Goal: Information Seeking & Learning: Check status

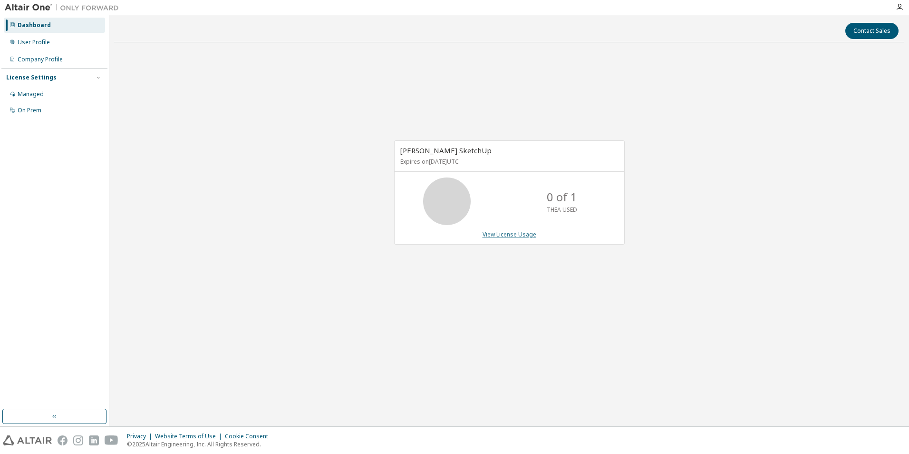
click at [501, 235] on link "View License Usage" at bounding box center [510, 234] width 54 height 8
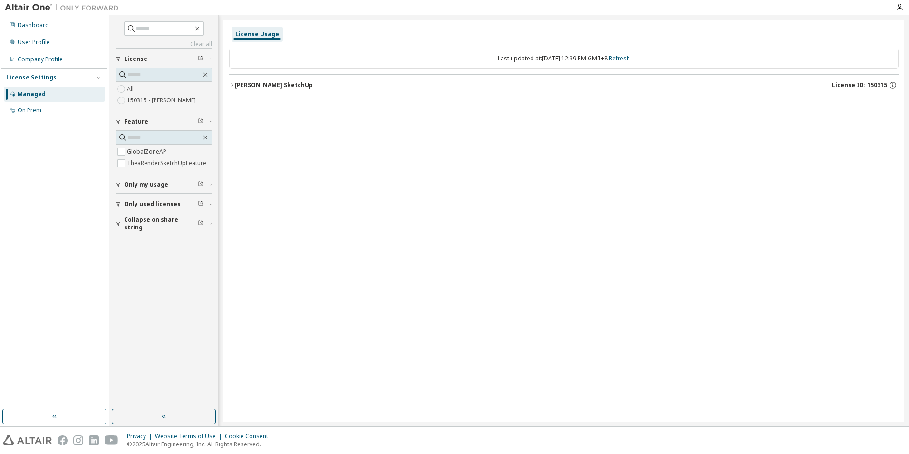
click at [750, 159] on div "License Usage Last updated at: Mon 2025-09-29 12:39 PM GMT+8 Refresh Thea Rende…" at bounding box center [563, 220] width 681 height 401
click at [491, 136] on div "License Usage Last updated at: Mon 2025-09-29 12:39 PM GMT+8 Refresh Thea Rende…" at bounding box center [563, 220] width 681 height 401
click at [272, 83] on div "Thea Render SketchUp" at bounding box center [274, 85] width 78 height 8
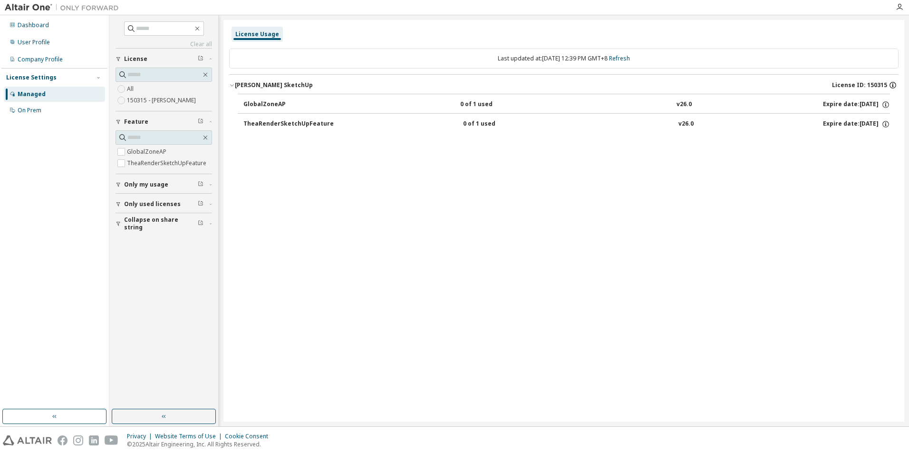
click at [894, 85] on icon "button" at bounding box center [893, 85] width 9 height 9
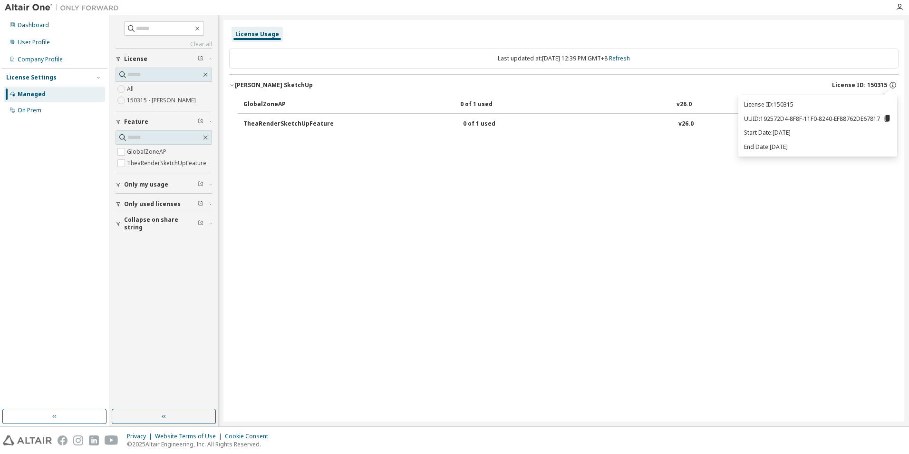
drag, startPoint x: 719, startPoint y: 289, endPoint x: 719, endPoint y: 297, distance: 8.6
click at [719, 289] on div "License Usage Last updated at: Mon 2025-09-29 12:39 PM GMT+8 Refresh Thea Rende…" at bounding box center [563, 220] width 681 height 401
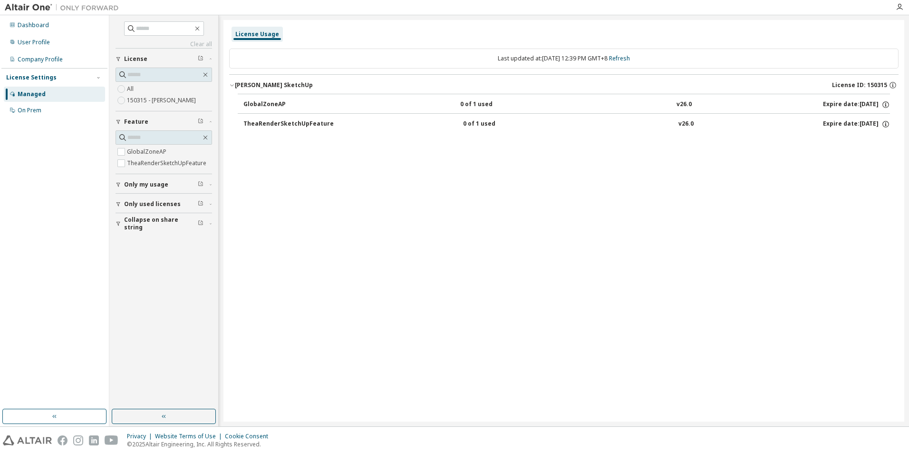
click at [830, 125] on div "Expire date: 2026-09-13" at bounding box center [856, 124] width 67 height 9
click at [722, 205] on div "License Usage Last updated at: Mon 2025-09-29 12:39 PM GMT+8 Refresh Thea Rende…" at bounding box center [563, 220] width 681 height 401
click at [32, 30] on div "Dashboard" at bounding box center [54, 25] width 101 height 15
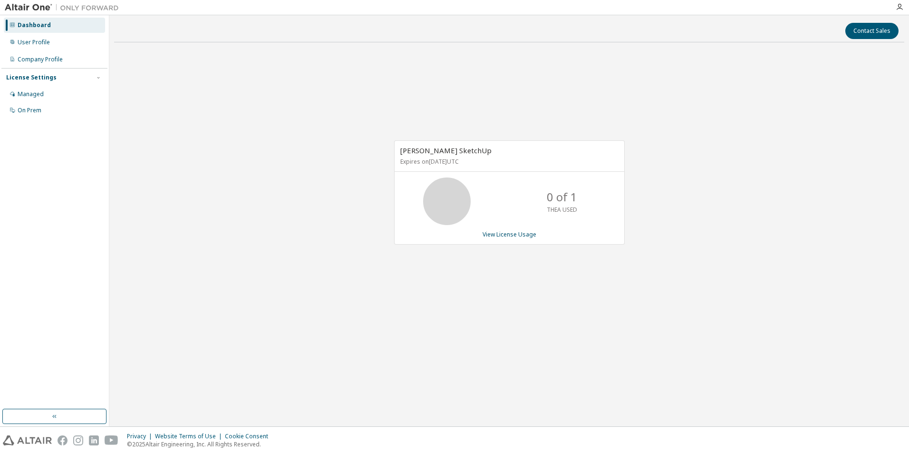
drag, startPoint x: 572, startPoint y: 286, endPoint x: 543, endPoint y: 291, distance: 29.1
click at [572, 285] on div "Thea Render SketchUp Expires on September 13, 2026 UTC 0 of 1 THEA USED View Li…" at bounding box center [509, 197] width 790 height 295
click at [433, 152] on span "Thea Render SketchUp" at bounding box center [445, 150] width 91 height 10
click at [517, 237] on link "View License Usage" at bounding box center [510, 234] width 54 height 8
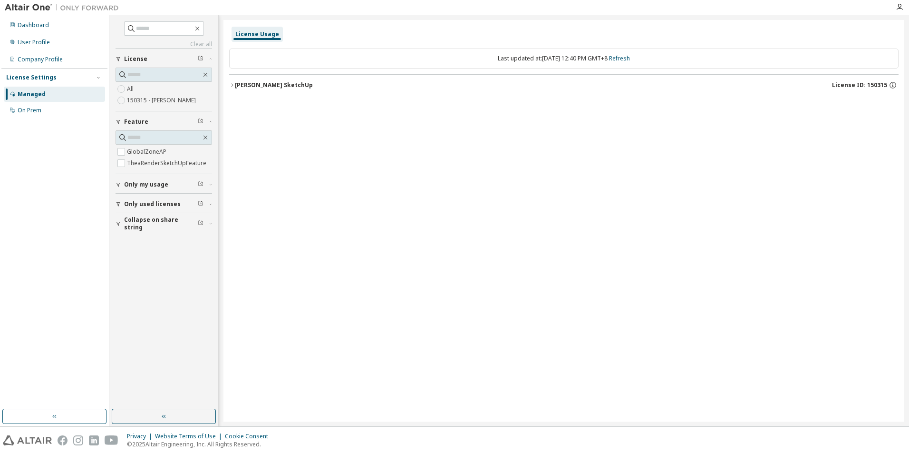
drag, startPoint x: 473, startPoint y: 339, endPoint x: 479, endPoint y: 330, distance: 10.6
click at [474, 338] on div "License Usage Last updated at: Mon 2025-09-29 12:40 PM GMT+8 Refresh Thea Rende…" at bounding box center [563, 220] width 681 height 401
click at [852, 83] on span "License ID: 150315" at bounding box center [859, 85] width 55 height 8
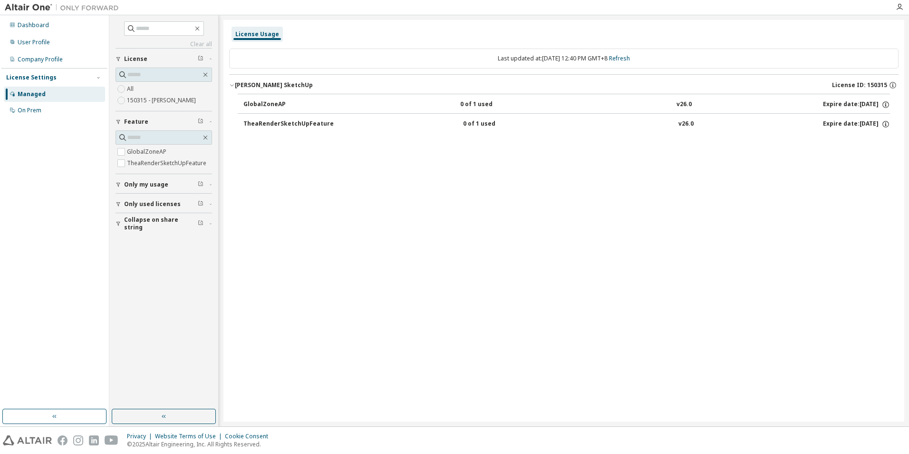
click at [661, 283] on div "License Usage Last updated at: Mon 2025-09-29 12:40 PM GMT+8 Refresh Thea Rende…" at bounding box center [563, 220] width 681 height 401
click at [426, 240] on div "License Usage Last updated at: Mon 2025-09-29 12:40 PM GMT+8 Refresh Thea Rende…" at bounding box center [563, 220] width 681 height 401
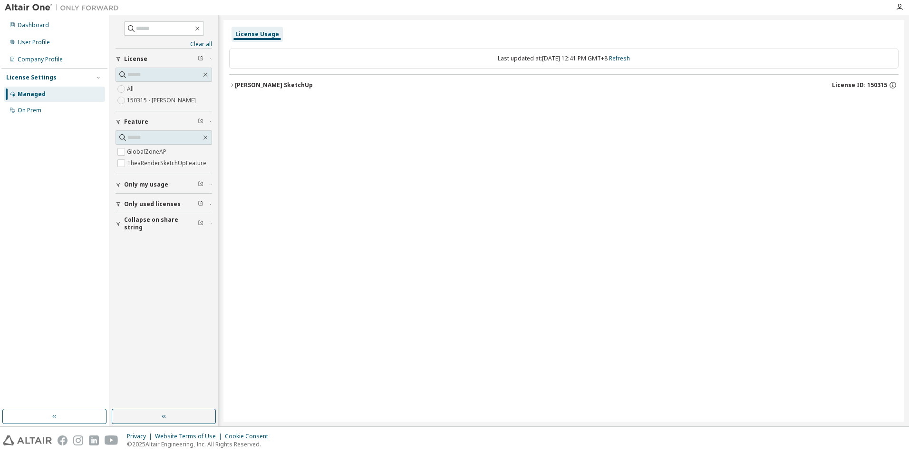
click at [157, 97] on label "150315 - Thea Render SketchUp" at bounding box center [162, 100] width 71 height 11
click at [273, 91] on button "Thea Render SketchUp License ID: 150315" at bounding box center [563, 85] width 669 height 21
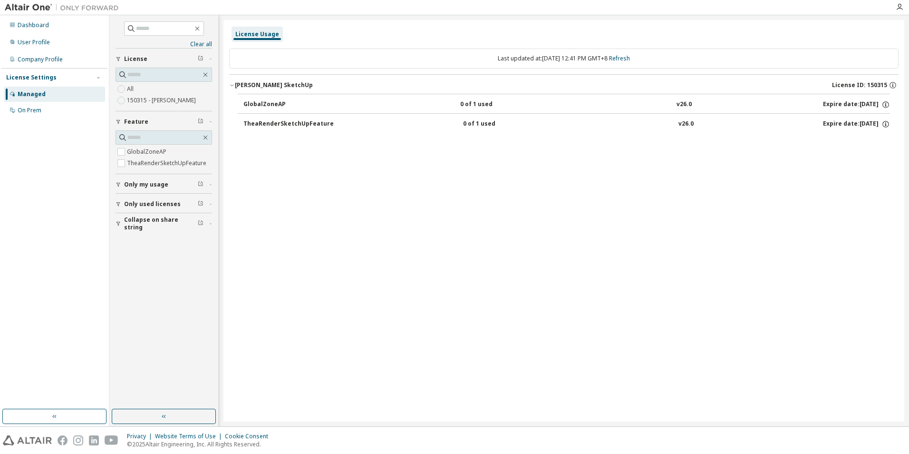
click at [271, 85] on div "Thea Render SketchUp" at bounding box center [274, 85] width 78 height 8
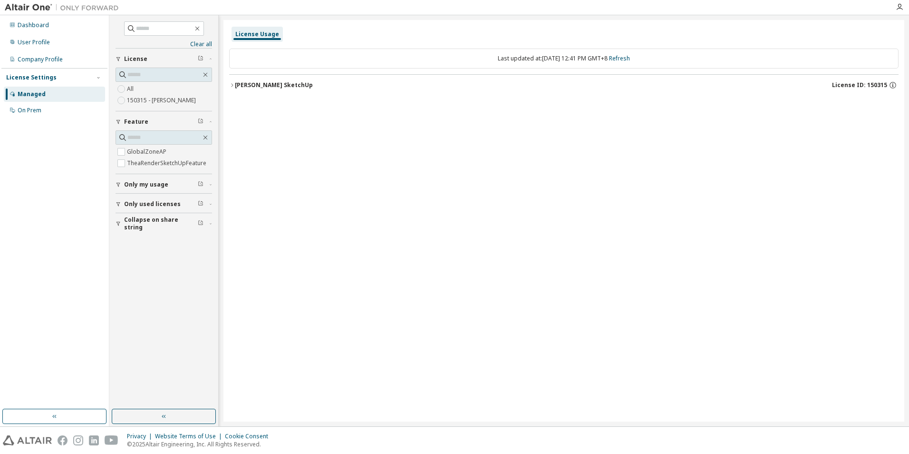
click at [271, 85] on div "Thea Render SketchUp" at bounding box center [274, 85] width 78 height 8
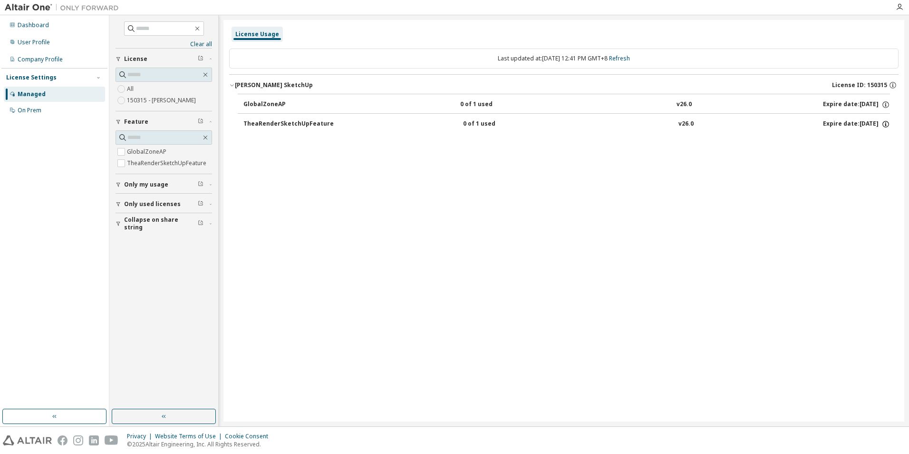
click at [885, 123] on icon "button" at bounding box center [885, 124] width 9 height 9
click at [668, 206] on div "License Usage Last updated at: Mon 2025-09-29 12:41 PM GMT+8 Refresh Thea Rende…" at bounding box center [563, 220] width 681 height 401
click at [254, 430] on div "Privacy Website Terms of Use Cookie Consent © 2025 Altair Engineering, Inc. All…" at bounding box center [454, 439] width 909 height 27
click at [255, 37] on div "License Usage" at bounding box center [257, 34] width 44 height 8
click at [651, 198] on div "License Usage Last updated at: Mon 2025-09-29 12:41 PM GMT+8 Refresh Thea Rende…" at bounding box center [563, 220] width 681 height 401
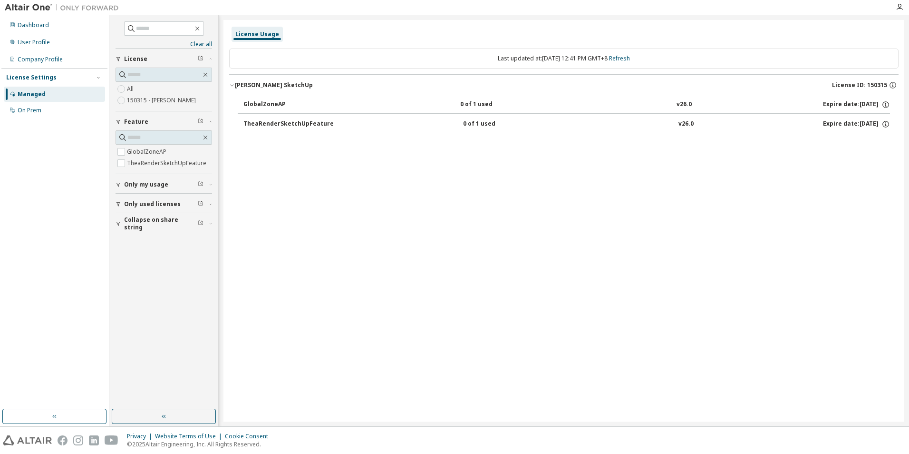
click at [647, 188] on div "License Usage Last updated at: Mon 2025-09-29 12:41 PM GMT+8 Refresh Thea Rende…" at bounding box center [563, 220] width 681 height 401
click at [40, 58] on div "Company Profile" at bounding box center [40, 60] width 45 height 8
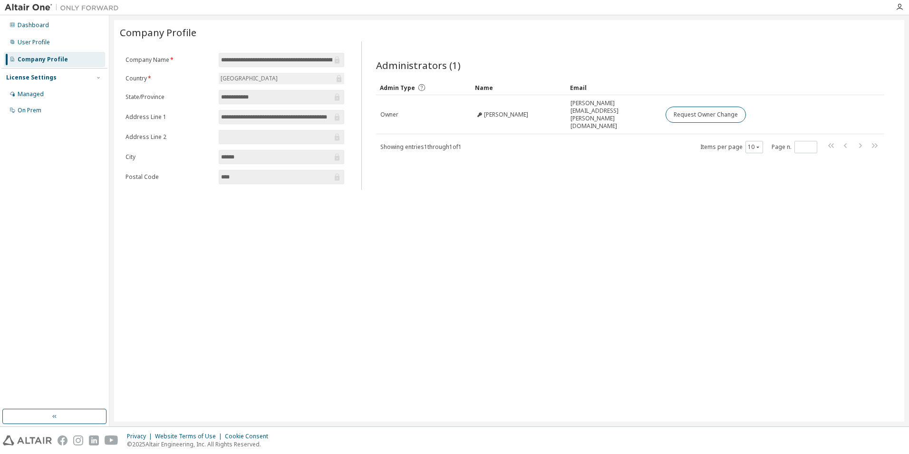
click at [718, 217] on div "**********" at bounding box center [509, 220] width 790 height 401
click at [644, 194] on div "**********" at bounding box center [509, 220] width 790 height 401
click at [638, 250] on div "**********" at bounding box center [509, 220] width 790 height 401
click at [34, 96] on div "Managed" at bounding box center [31, 94] width 26 height 8
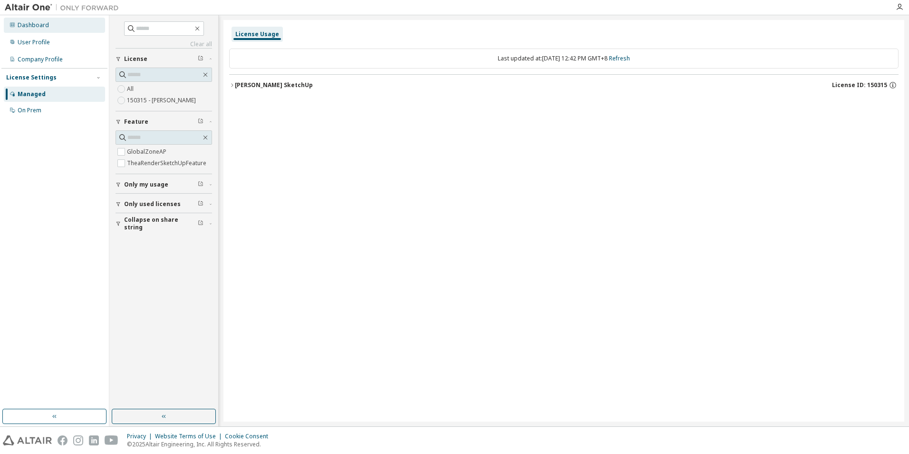
click at [27, 29] on div "Dashboard" at bounding box center [54, 25] width 101 height 15
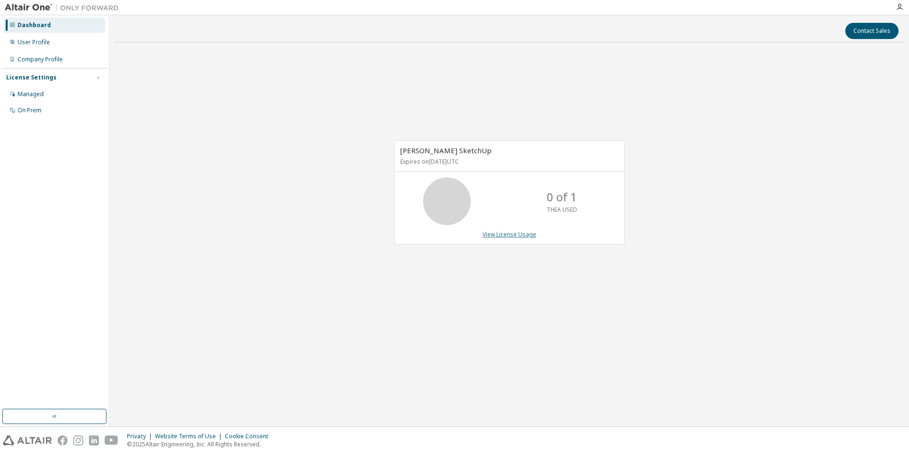
click at [514, 236] on link "View License Usage" at bounding box center [510, 234] width 54 height 8
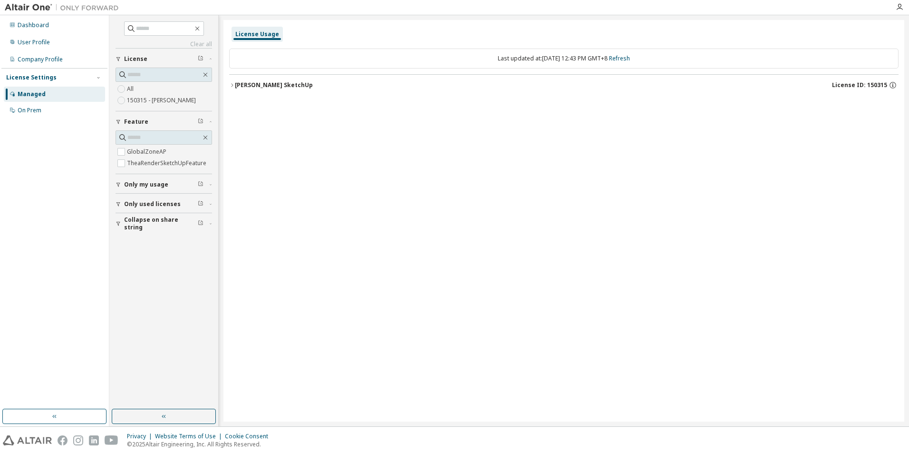
click at [858, 86] on span "License ID: 150315" at bounding box center [859, 85] width 55 height 8
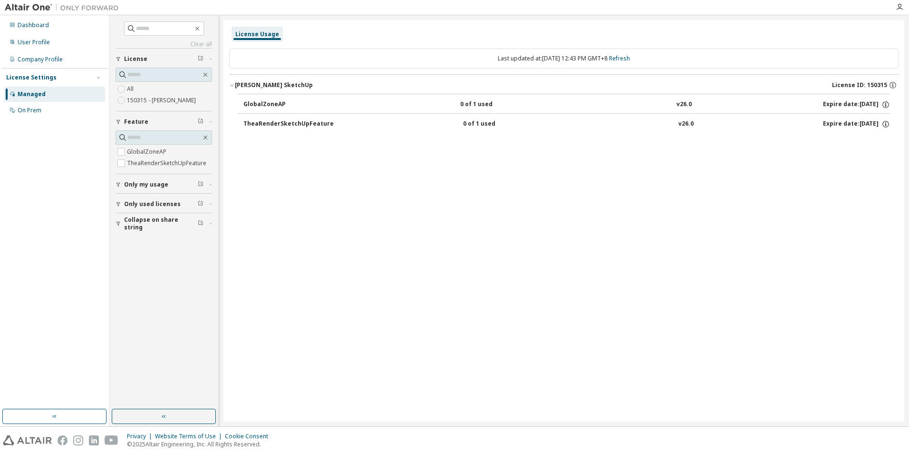
drag, startPoint x: 500, startPoint y: 219, endPoint x: 446, endPoint y: 223, distance: 53.9
click at [501, 219] on div "License Usage Last updated at: Mon 2025-09-29 12:43 PM GMT+8 Refresh Thea Rende…" at bounding box center [563, 220] width 681 height 401
click at [709, 258] on div "License Usage Last updated at: Mon 2025-09-29 12:43 PM GMT+8 Refresh Thea Rende…" at bounding box center [563, 220] width 681 height 401
click at [698, 305] on div "License Usage Last updated at: Mon 2025-09-29 12:43 PM GMT+8 Refresh Thea Rende…" at bounding box center [563, 220] width 681 height 401
